Goal: Find contact information: Find contact information

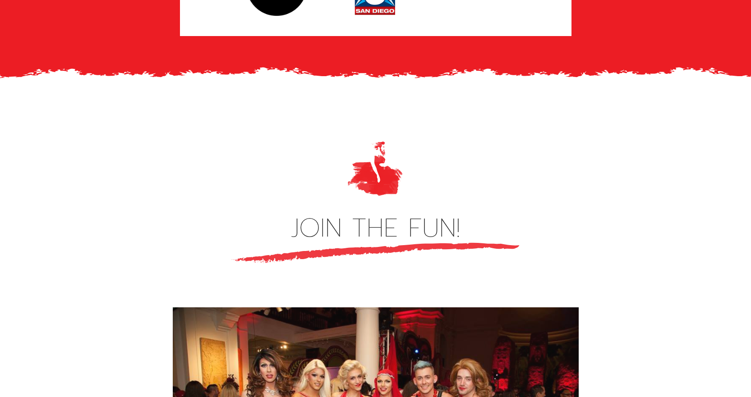
scroll to position [2254, 0]
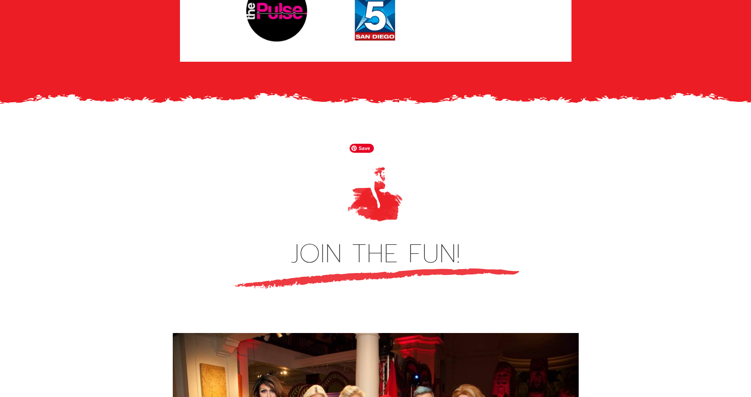
click at [382, 183] on img at bounding box center [375, 194] width 61 height 61
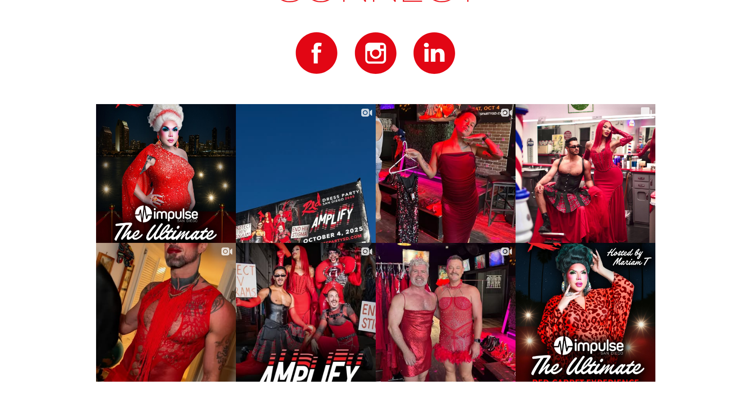
scroll to position [5188, 0]
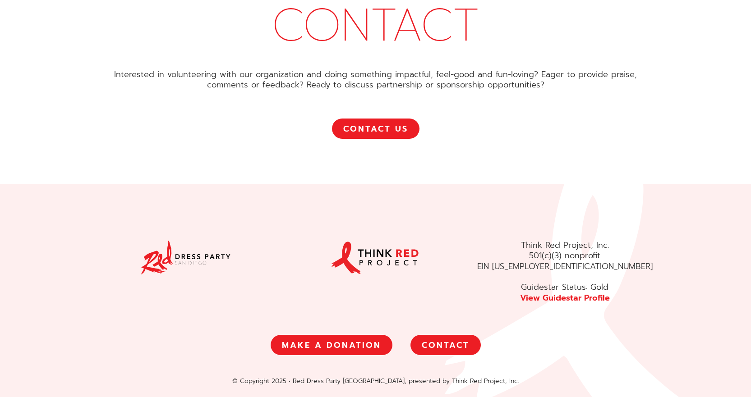
click at [449, 335] on link "CONTACT" at bounding box center [445, 345] width 70 height 20
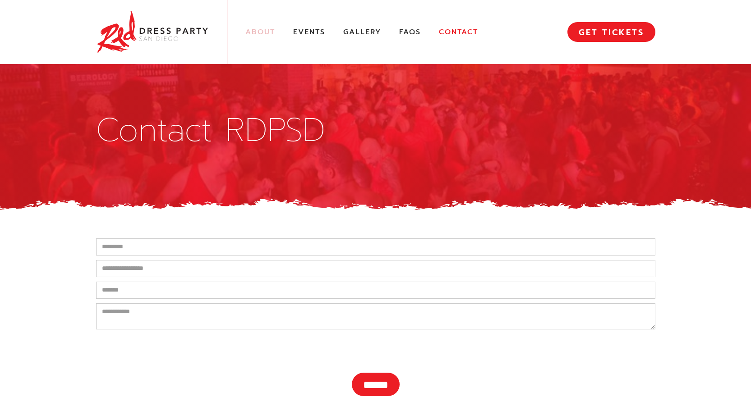
click at [260, 31] on link "About" at bounding box center [260, 31] width 30 height 9
